Goal: Task Accomplishment & Management: Use online tool/utility

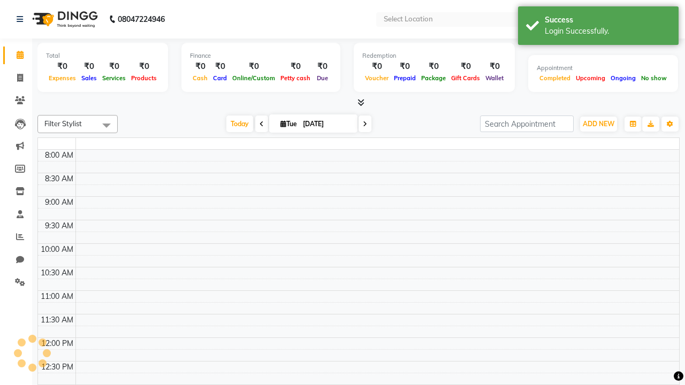
select select "en"
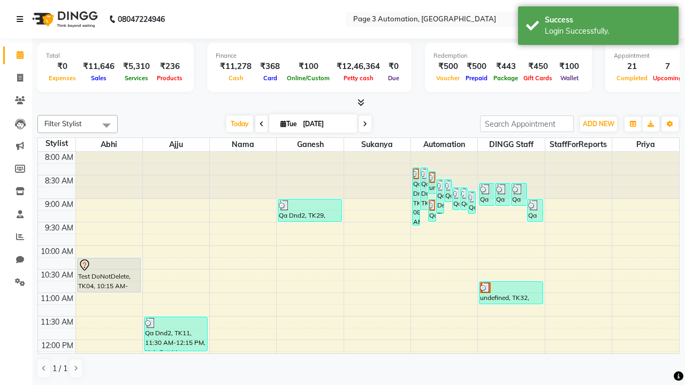
click at [22, 19] on icon at bounding box center [20, 19] width 6 height 7
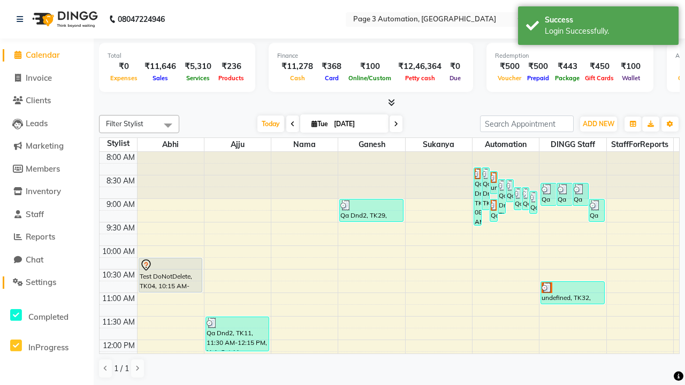
click at [47, 283] on span "Settings" at bounding box center [41, 282] width 30 height 10
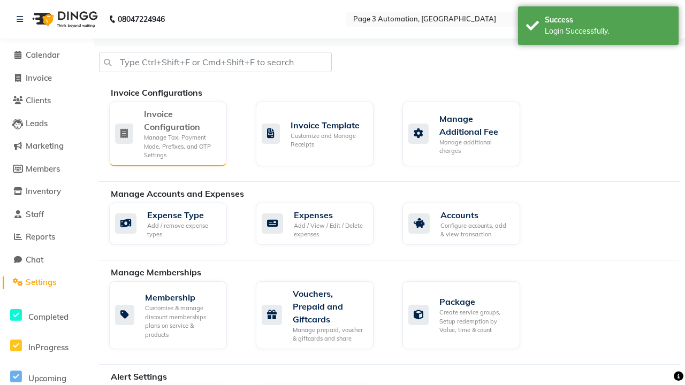
click at [167, 133] on div "Manage Tax, Payment Mode, Prefixes, and OTP Settings" at bounding box center [181, 146] width 74 height 27
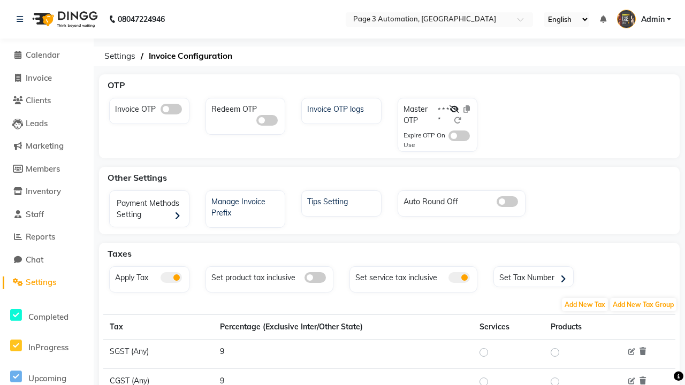
click at [171, 109] on span at bounding box center [171, 109] width 21 height 11
click at [161, 111] on input "checkbox" at bounding box center [161, 111] width 0 height 0
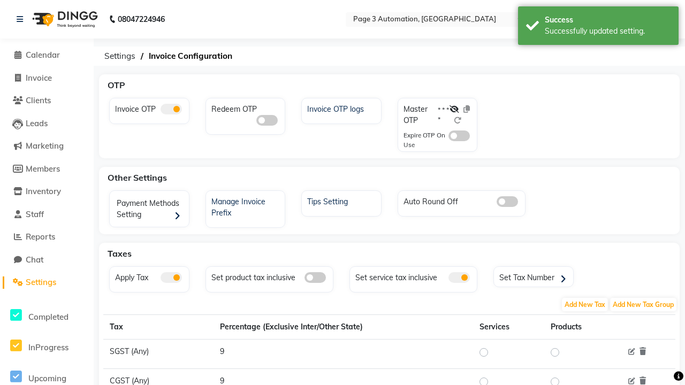
click at [459, 136] on span at bounding box center [458, 136] width 21 height 11
click at [448, 138] on input "checkbox" at bounding box center [448, 138] width 0 height 0
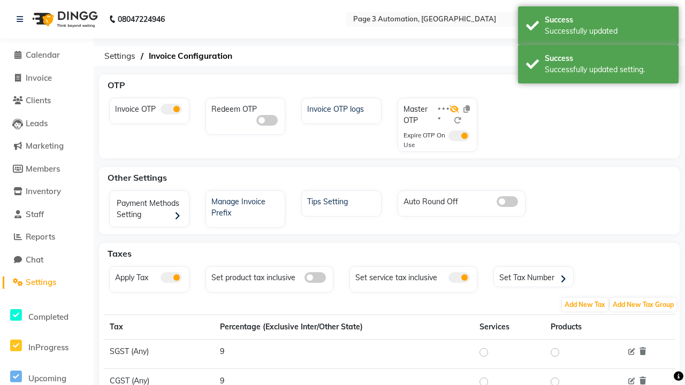
click at [454, 109] on icon at bounding box center [454, 108] width 10 height 7
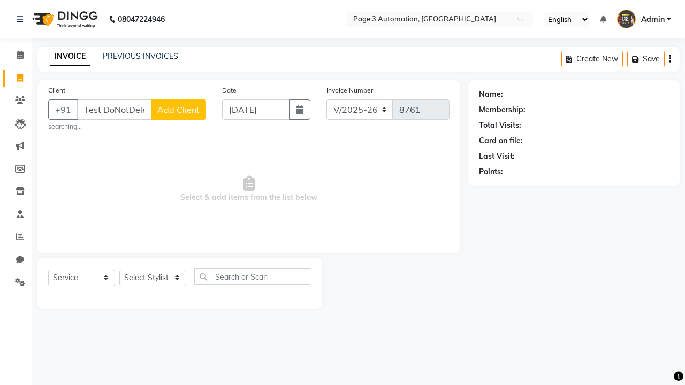
select select "2774"
select select "service"
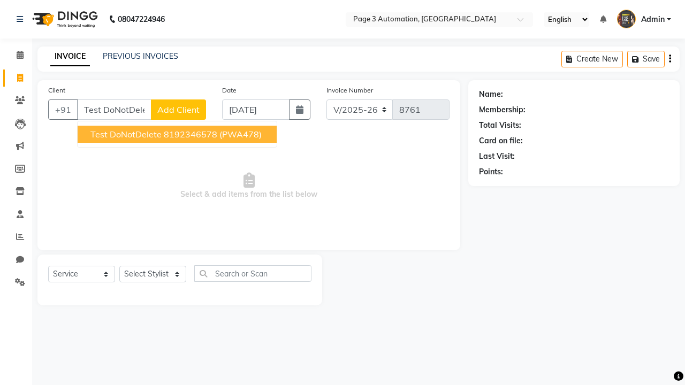
click at [178, 134] on ngb-highlight "8192346578" at bounding box center [191, 134] width 54 height 11
type input "8192346578"
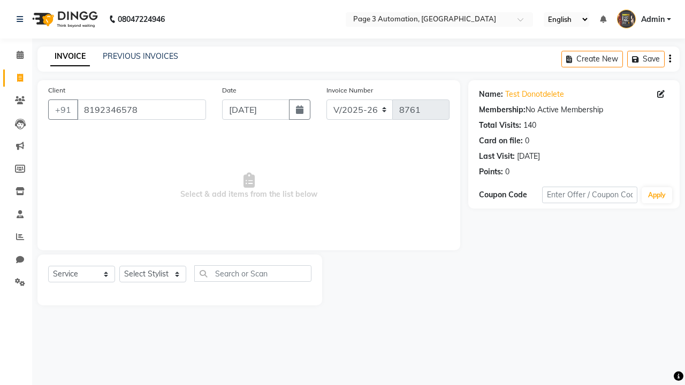
select select "71572"
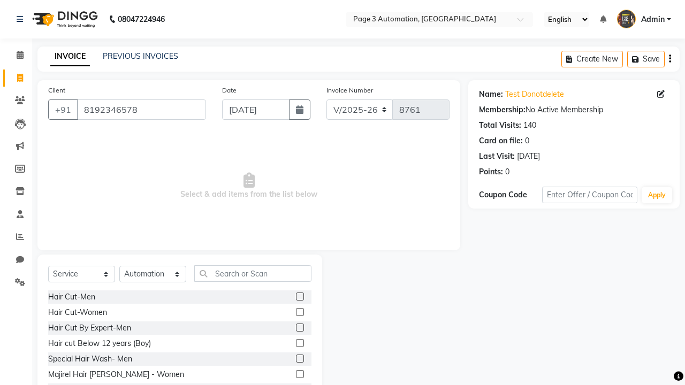
click at [299, 359] on label at bounding box center [300, 359] width 8 height 8
click at [299, 359] on input "checkbox" at bounding box center [299, 359] width 7 height 7
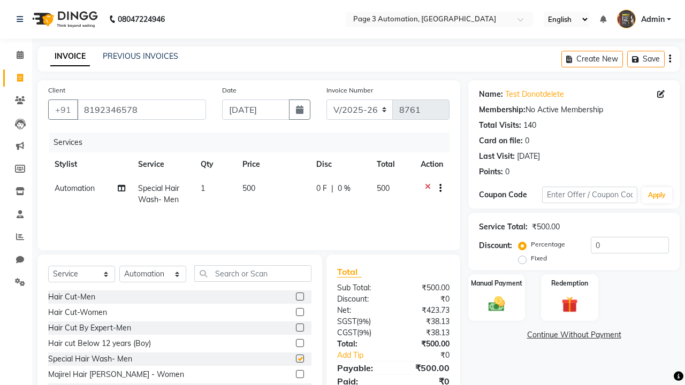
checkbox input "false"
click at [497, 283] on label "Manual Payment" at bounding box center [497, 283] width 54 height 10
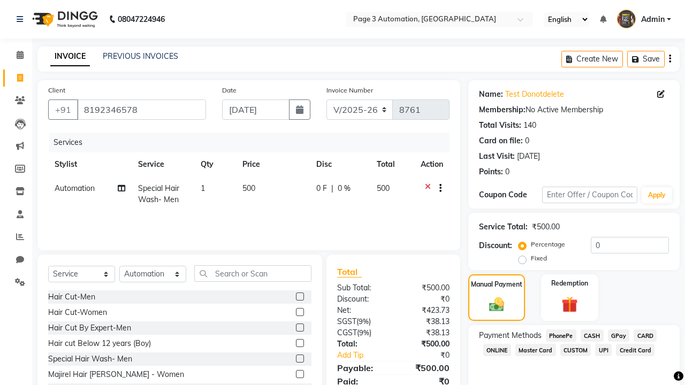
click at [592, 335] on span "CASH" at bounding box center [592, 336] width 23 height 12
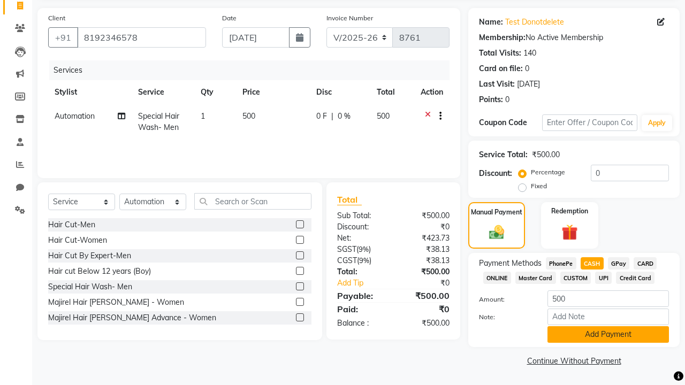
click at [608, 334] on button "Add Payment" at bounding box center [607, 334] width 121 height 17
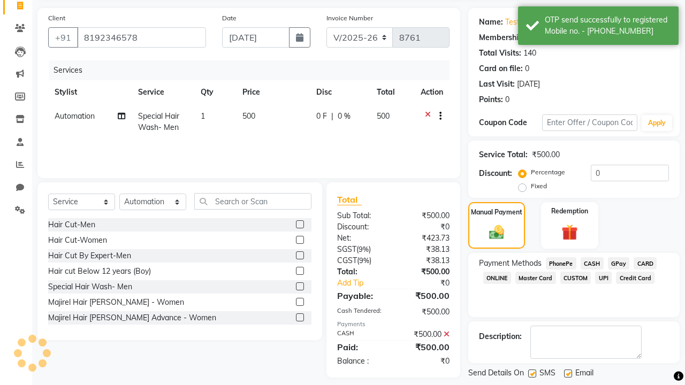
scroll to position [124, 0]
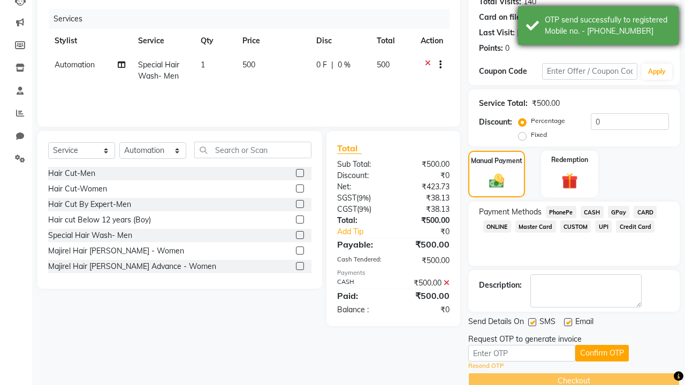
click at [598, 27] on div "OTP send successfully to registered Mobile no. - [PHONE_NUMBER]" at bounding box center [608, 25] width 126 height 22
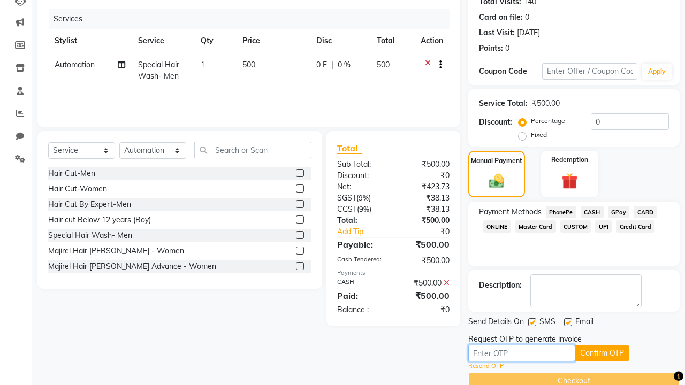
type input "2356"
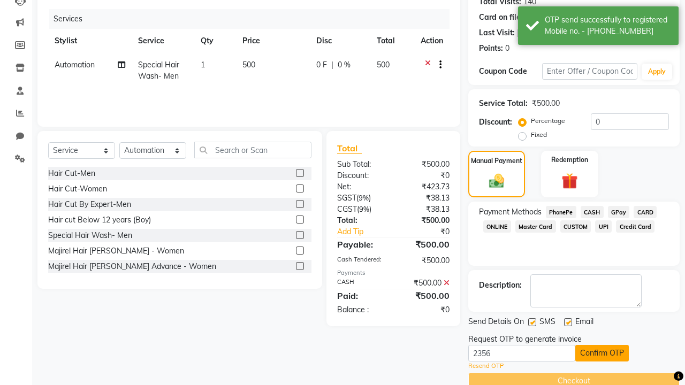
click at [602, 353] on button "Confirm OTP" at bounding box center [602, 353] width 54 height 17
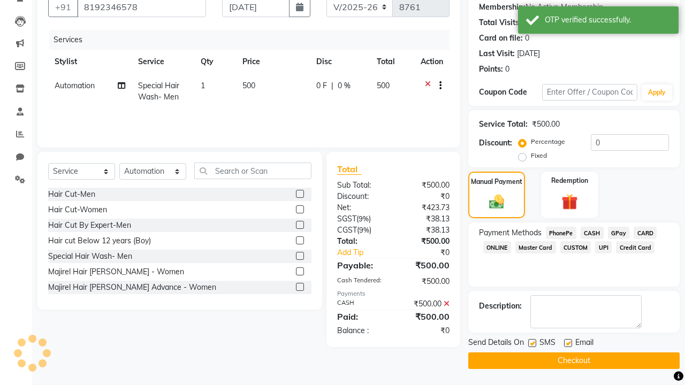
scroll to position [103, 0]
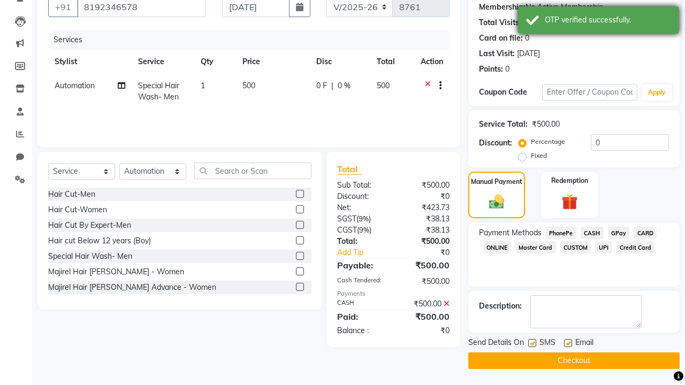
click at [598, 21] on div "OTP verified successfully." at bounding box center [608, 19] width 126 height 11
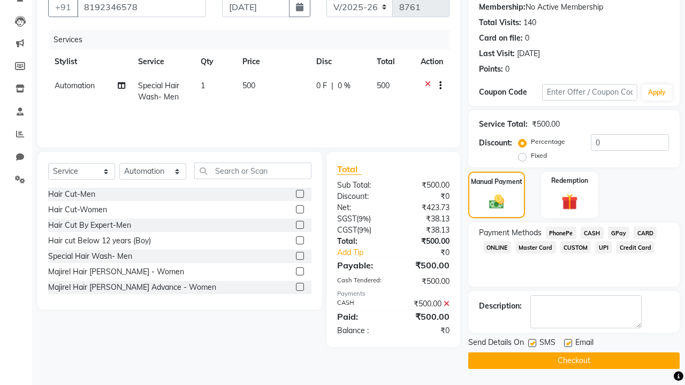
click at [532, 343] on label at bounding box center [532, 343] width 8 height 8
click at [532, 343] on input "checkbox" at bounding box center [531, 343] width 7 height 7
checkbox input "false"
click at [568, 343] on label at bounding box center [568, 343] width 8 height 8
click at [568, 343] on input "checkbox" at bounding box center [567, 343] width 7 height 7
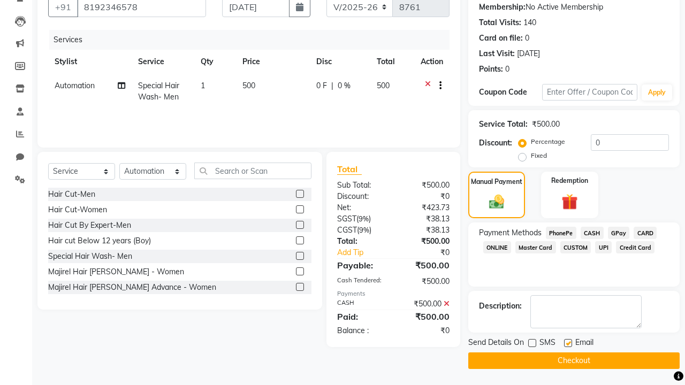
checkbox input "false"
click at [574, 361] on button "Checkout" at bounding box center [573, 361] width 211 height 17
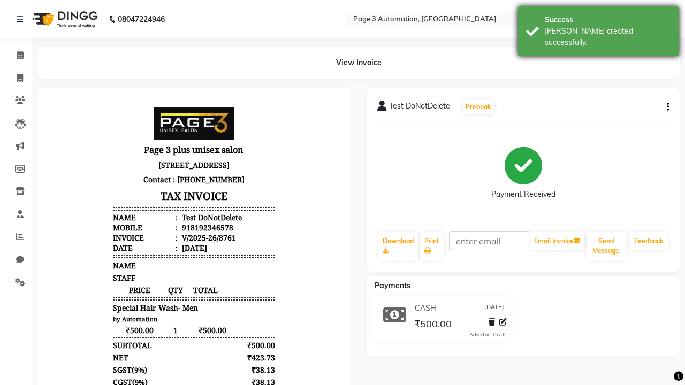
click at [598, 27] on div "[PERSON_NAME] created successfully." at bounding box center [608, 37] width 126 height 22
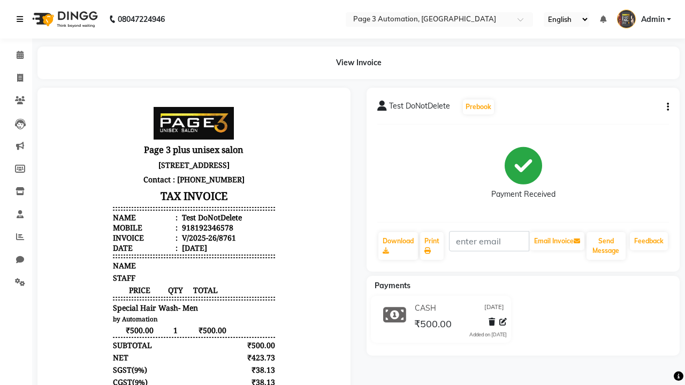
click at [22, 19] on icon at bounding box center [20, 19] width 6 height 7
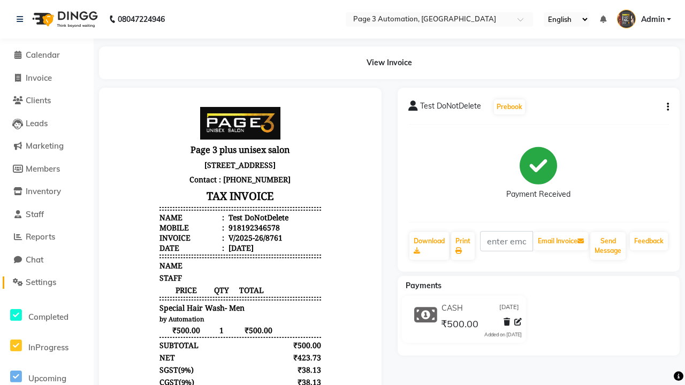
click at [47, 283] on span "Settings" at bounding box center [41, 282] width 30 height 10
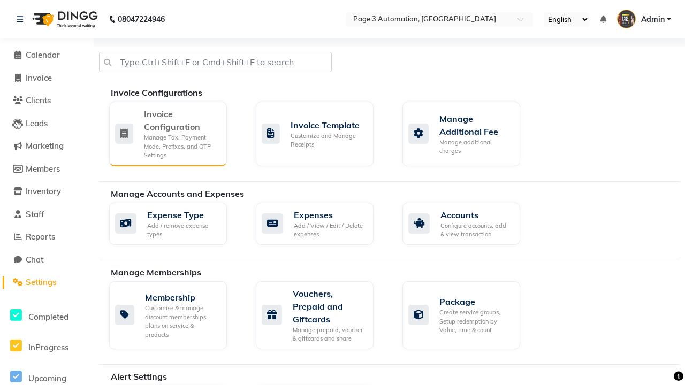
click at [167, 133] on div "Manage Tax, Payment Mode, Prefixes, and OTP Settings" at bounding box center [181, 146] width 74 height 27
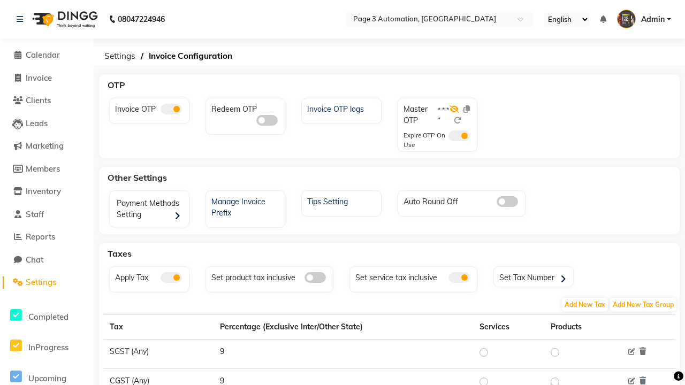
click at [454, 109] on icon at bounding box center [454, 108] width 10 height 7
click at [171, 109] on span at bounding box center [171, 109] width 21 height 11
click at [161, 111] on input "checkbox" at bounding box center [161, 111] width 0 height 0
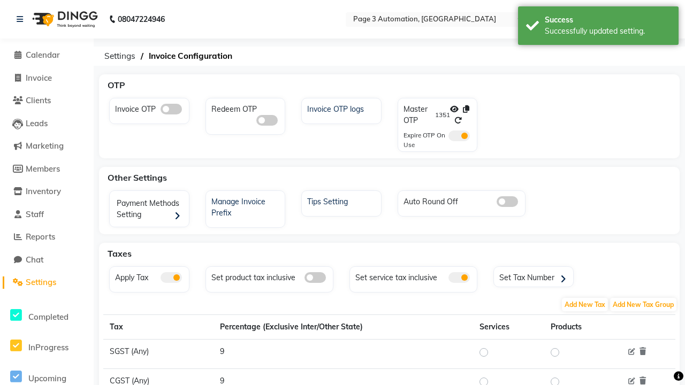
click at [459, 136] on span at bounding box center [458, 136] width 21 height 11
click at [448, 138] on input "checkbox" at bounding box center [448, 138] width 0 height 0
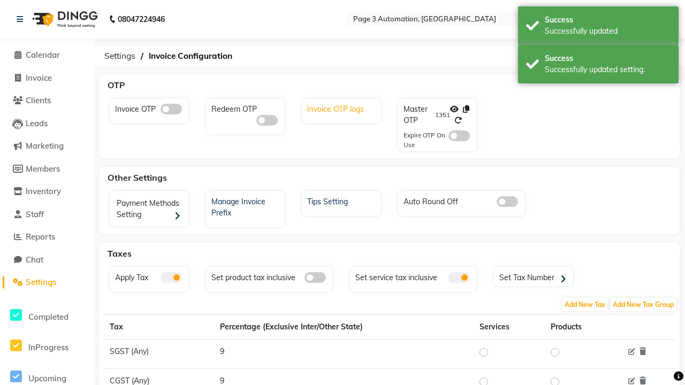
click at [342, 108] on div "Invoice OTP logs" at bounding box center [342, 108] width 77 height 14
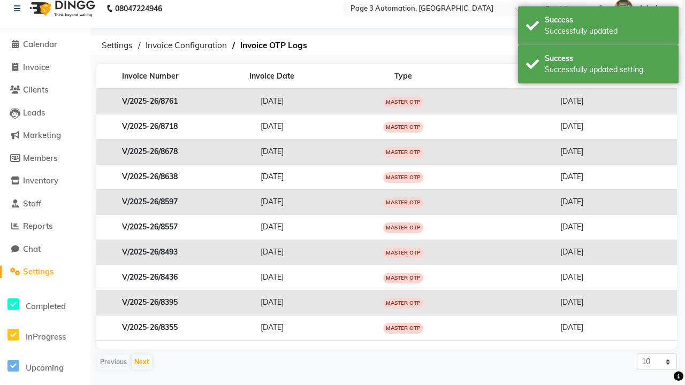
scroll to position [10, 0]
